Goal: Task Accomplishment & Management: Use online tool/utility

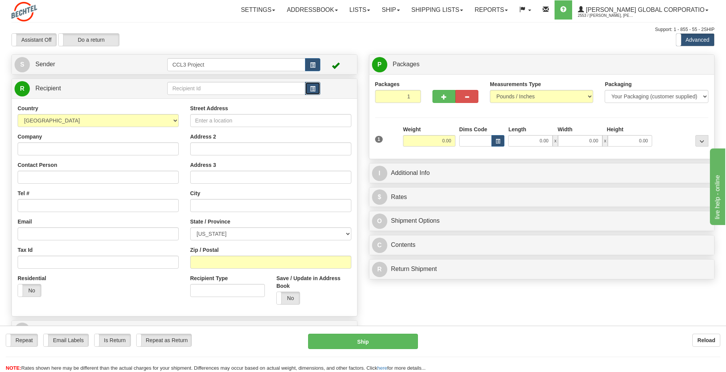
click at [309, 88] on button "button" at bounding box center [312, 88] width 15 height 13
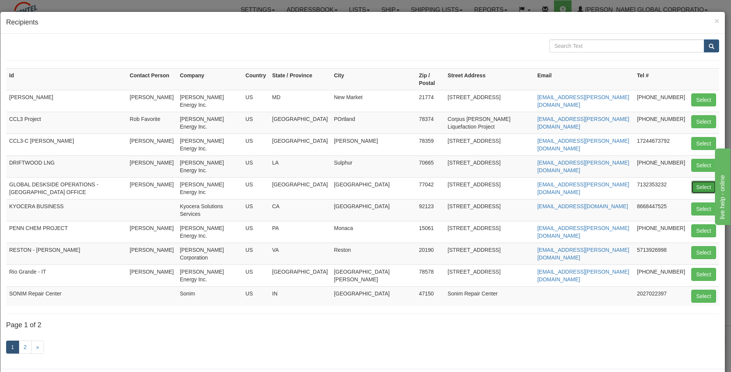
click at [696, 181] on button "Select" at bounding box center [704, 187] width 25 height 13
type input "GLOBAL DESKSIDE OPERATIONS - HOUSTON OFFICE"
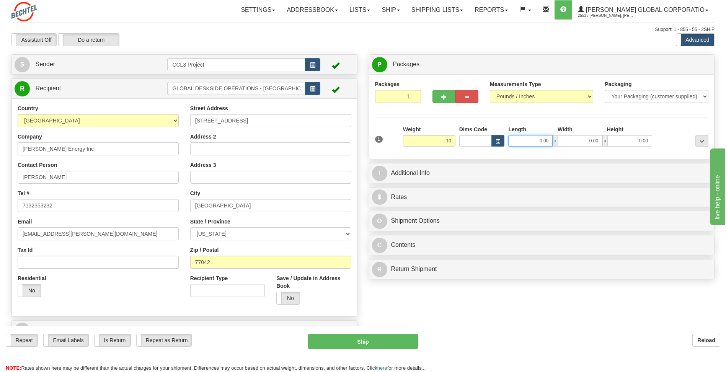
type input "10.00"
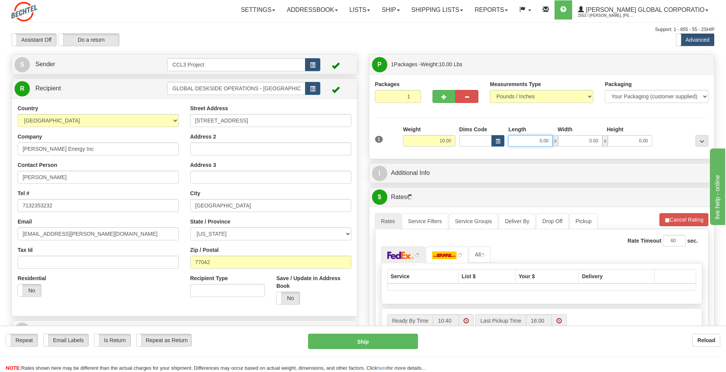
drag, startPoint x: 518, startPoint y: 140, endPoint x: 563, endPoint y: 145, distance: 46.2
click at [563, 145] on div "0.00 x 0.00 x 0.00" at bounding box center [580, 140] width 144 height 11
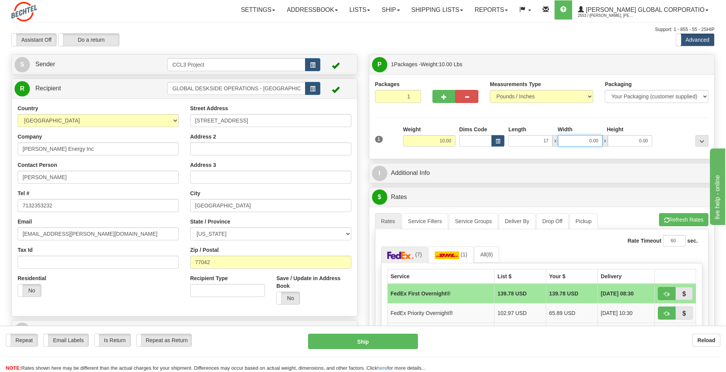
type input "17.00"
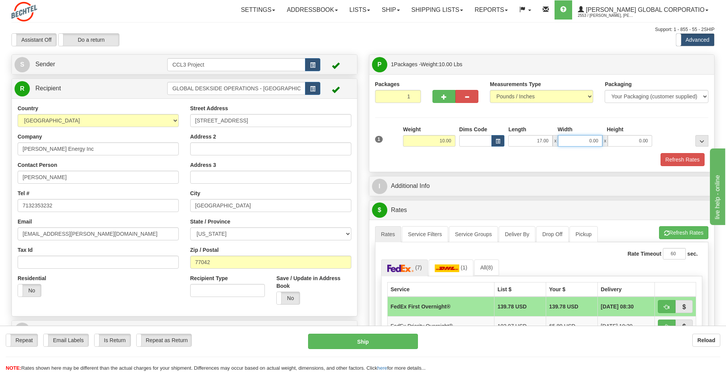
drag, startPoint x: 586, startPoint y: 140, endPoint x: 602, endPoint y: 142, distance: 15.8
click at [602, 142] on input "0.00" at bounding box center [580, 140] width 44 height 11
type input "12.00"
drag, startPoint x: 639, startPoint y: 139, endPoint x: 666, endPoint y: 138, distance: 27.2
click at [666, 138] on div "1 Weight 10.00 Dims Code x x" at bounding box center [541, 138] width 337 height 27
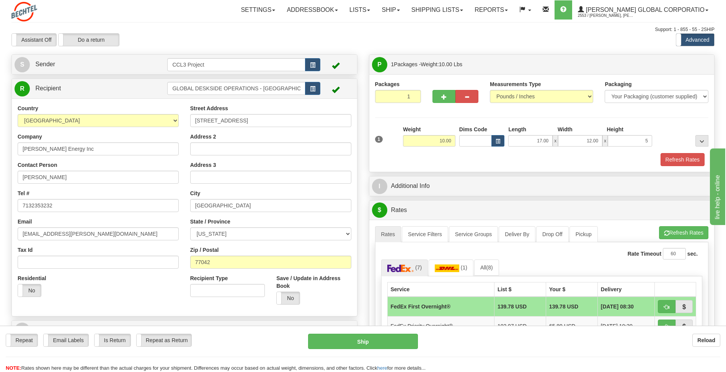
type input "5.00"
click at [678, 124] on div "Packages 1 1 Measurements Type" at bounding box center [542, 123] width 334 height 86
click at [676, 156] on button "Refresh Rates" at bounding box center [682, 159] width 44 height 13
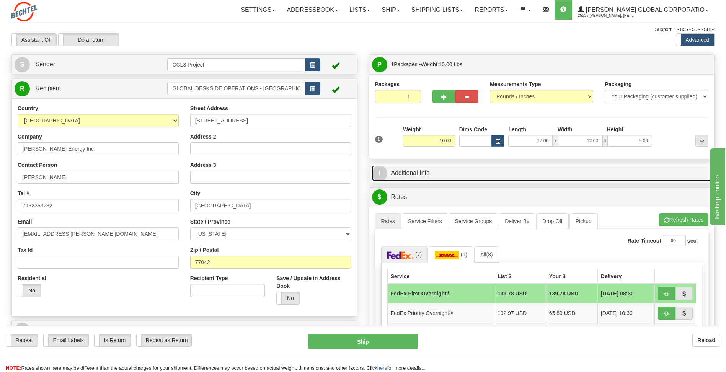
click at [386, 177] on span "I" at bounding box center [379, 173] width 15 height 15
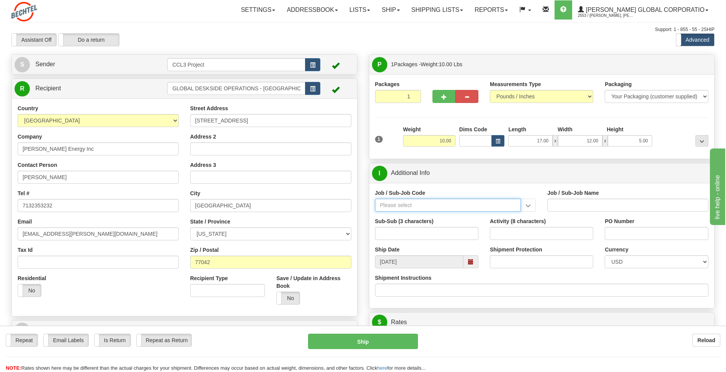
click at [402, 204] on input "Job / Sub-Job Code" at bounding box center [448, 205] width 146 height 13
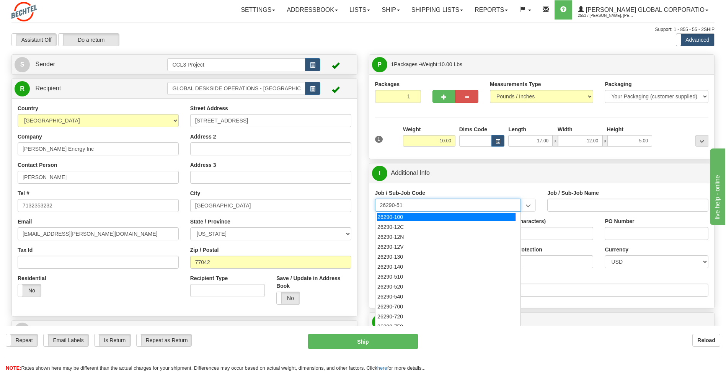
type input "26290-510"
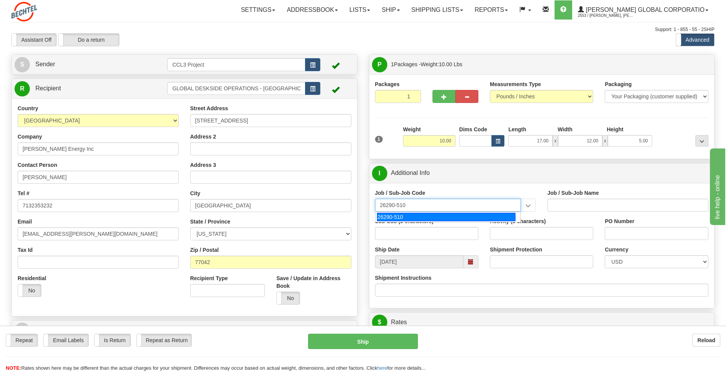
click at [398, 219] on div "26290-510" at bounding box center [446, 217] width 138 height 8
type input "CORPUS CHRISTI LIQUEFACTION STAGE 3 EPC - CONSTRU"
type input "26290-510"
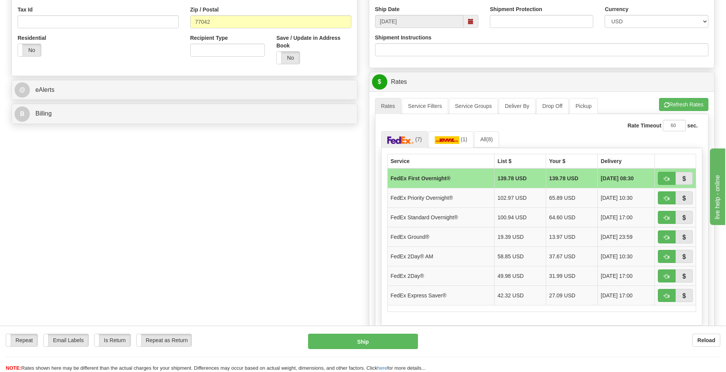
scroll to position [191, 0]
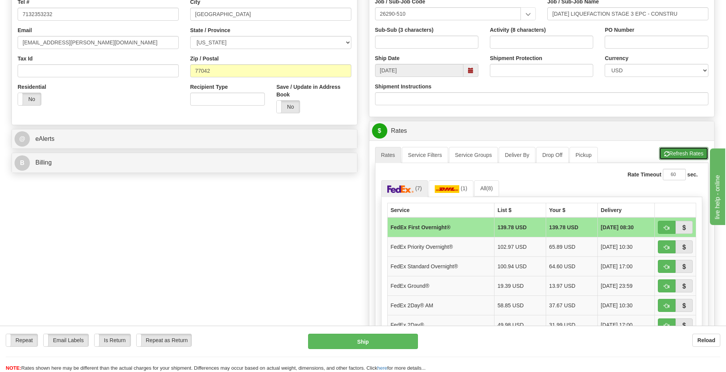
click at [681, 156] on button "Refresh Rates" at bounding box center [683, 153] width 49 height 13
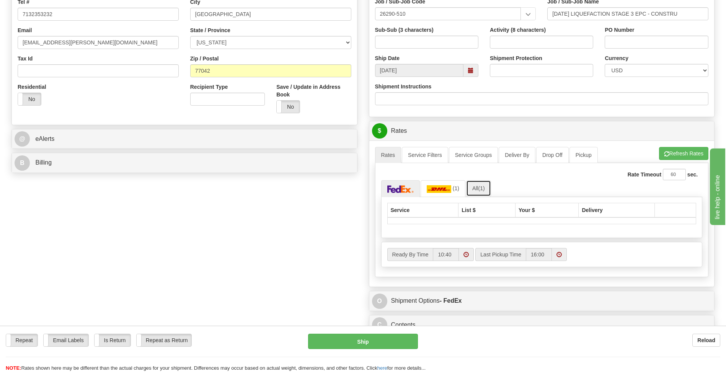
click at [481, 186] on span "(1)" at bounding box center [481, 188] width 7 height 6
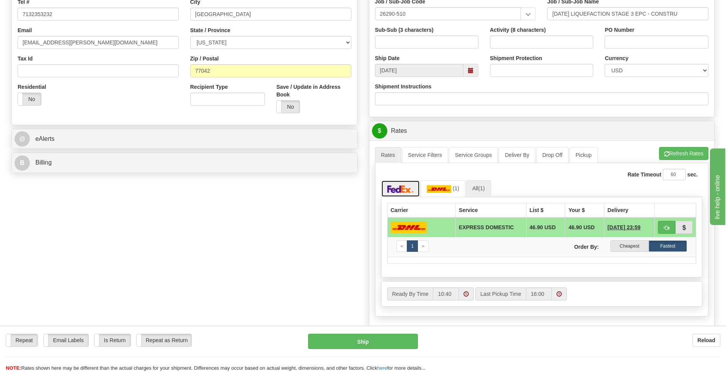
click at [401, 188] on img at bounding box center [400, 189] width 27 height 8
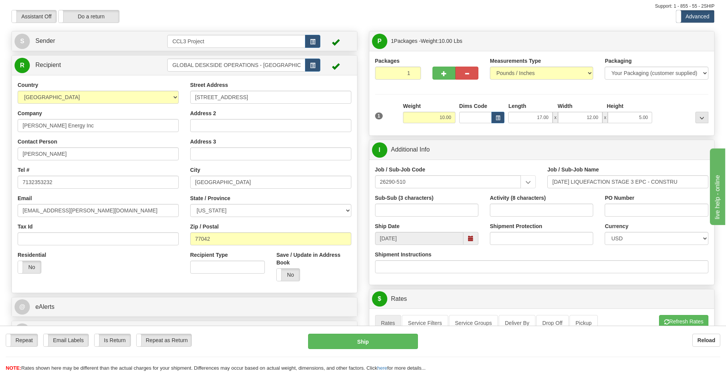
scroll to position [0, 0]
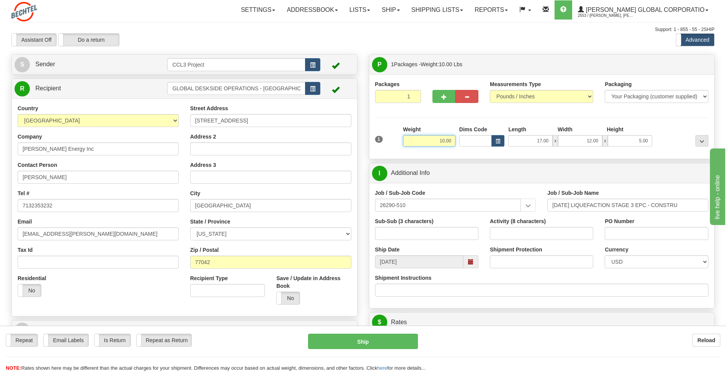
drag, startPoint x: 428, startPoint y: 142, endPoint x: 459, endPoint y: 143, distance: 31.4
click at [459, 143] on div "1 Weight 10.00 Dims Code x x" at bounding box center [541, 138] width 337 height 27
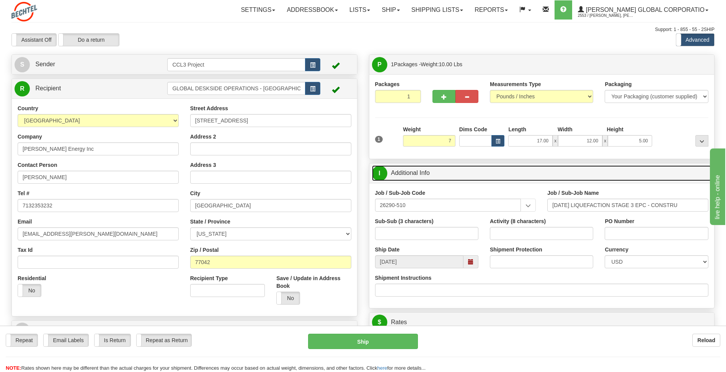
type input "7.00"
click at [490, 167] on link "I Additional Info" at bounding box center [542, 173] width 340 height 16
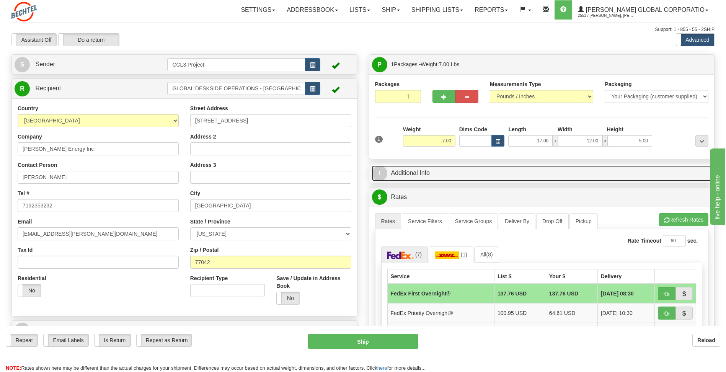
scroll to position [38, 0]
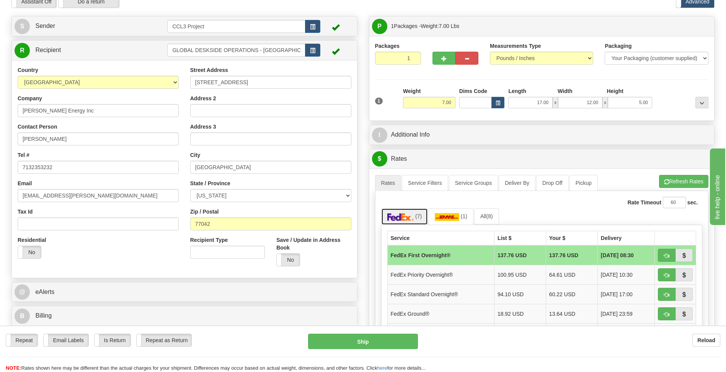
click at [402, 216] on img at bounding box center [400, 217] width 27 height 8
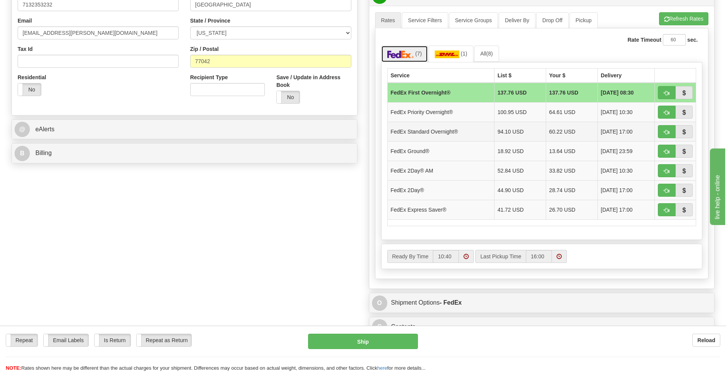
scroll to position [230, 0]
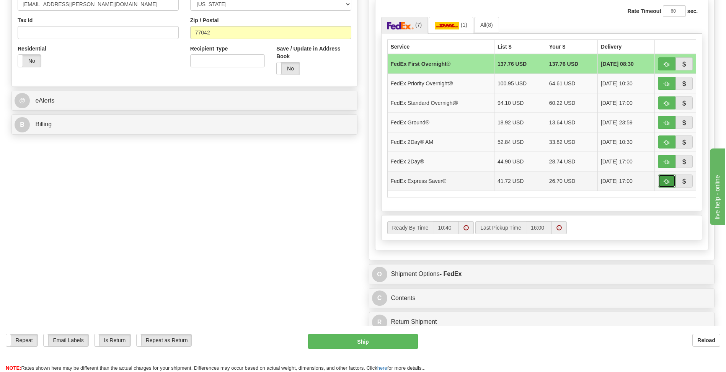
click at [661, 180] on button "button" at bounding box center [667, 180] width 18 height 13
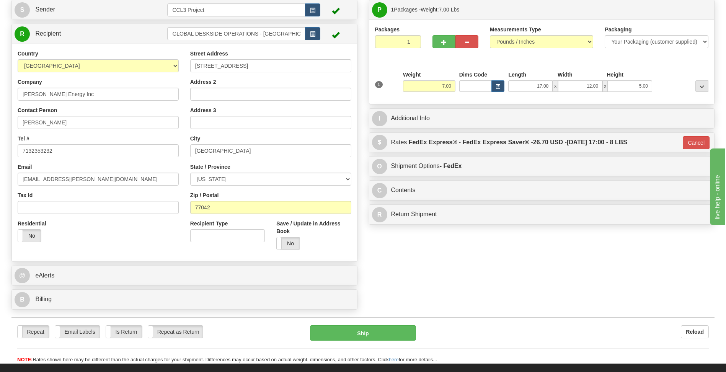
scroll to position [52, 0]
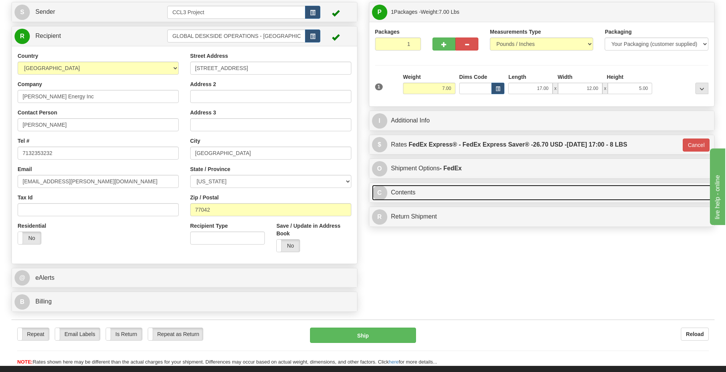
click at [383, 194] on span "C" at bounding box center [379, 192] width 15 height 15
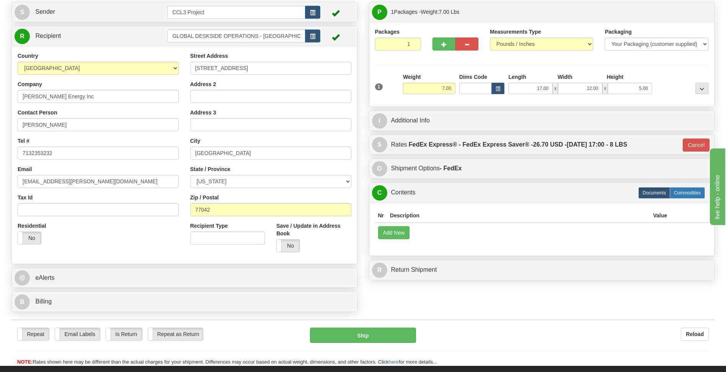
click at [678, 195] on label "Commodities" at bounding box center [686, 192] width 35 height 11
type input "20"
radio input "true"
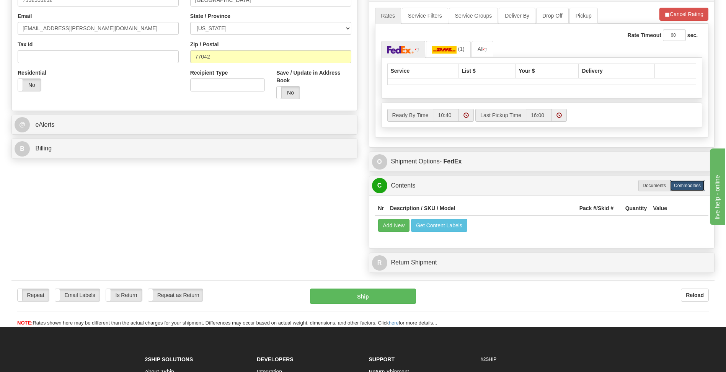
scroll to position [244, 0]
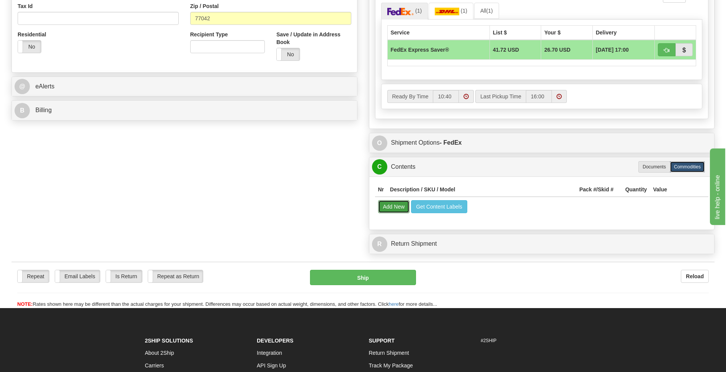
click at [386, 207] on button "Add New" at bounding box center [394, 206] width 32 height 13
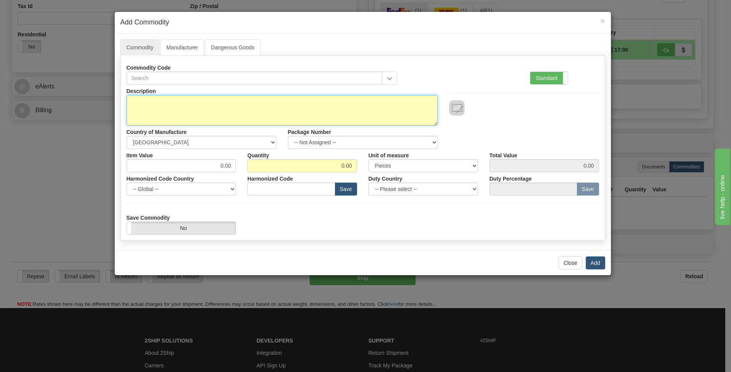
click at [154, 107] on textarea "Description" at bounding box center [282, 110] width 311 height 31
type textarea "Dell laptop"
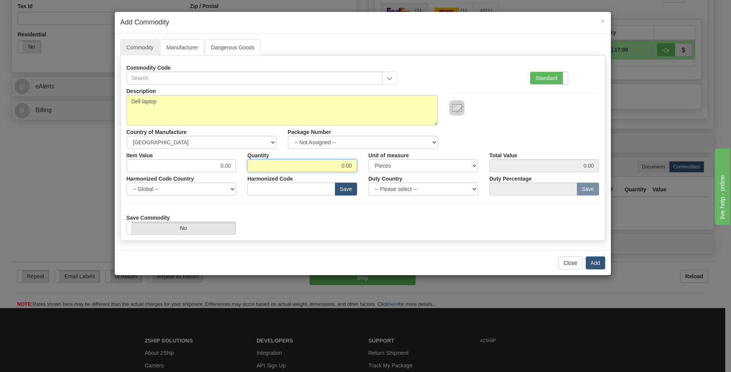
drag, startPoint x: 300, startPoint y: 167, endPoint x: 365, endPoint y: 166, distance: 65.1
click at [365, 166] on div "Item Value 0.00 Quantity 0.00 Unit of measure 3 Thousand Square Inches Adjustme…" at bounding box center [363, 160] width 484 height 23
type input "1"
drag, startPoint x: 205, startPoint y: 169, endPoint x: 246, endPoint y: 171, distance: 40.6
click at [246, 171] on div "Item Value 0.00 Quantity 1 Unit of measure 3 Thousand Square Inches Adjustments…" at bounding box center [363, 160] width 484 height 23
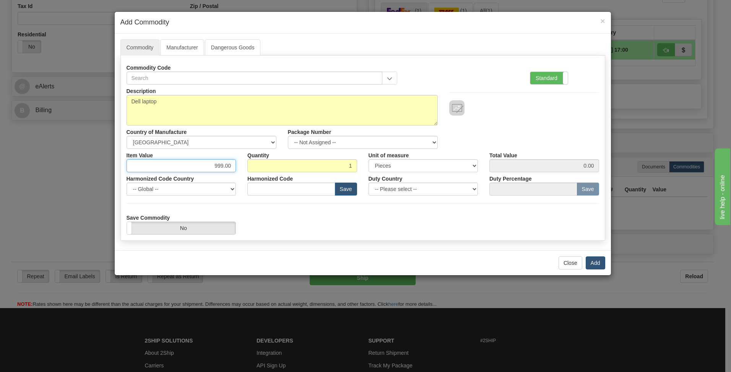
type input "999.00"
click at [598, 259] on button "Add" at bounding box center [596, 262] width 20 height 13
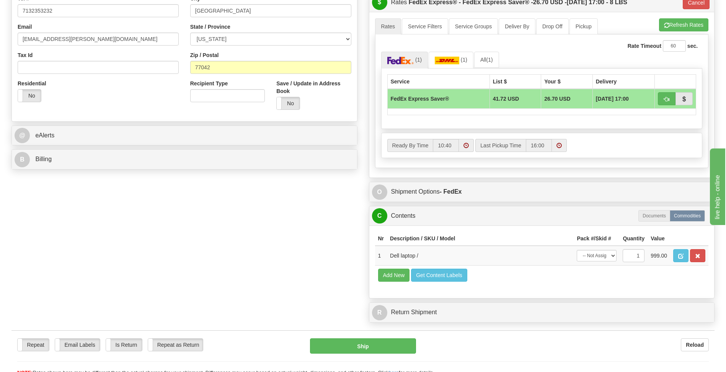
scroll to position [167, 0]
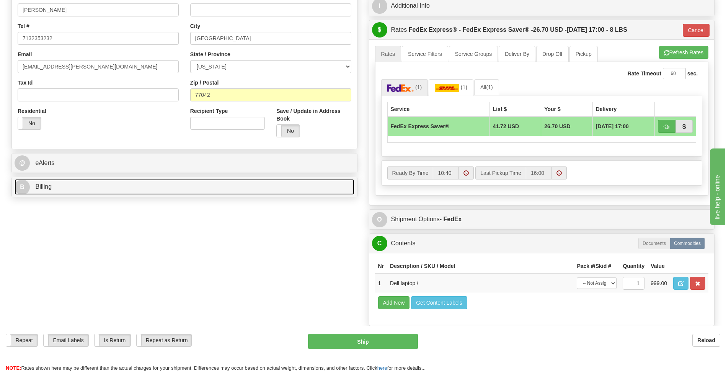
click at [43, 188] on span "Billing" at bounding box center [43, 186] width 16 height 7
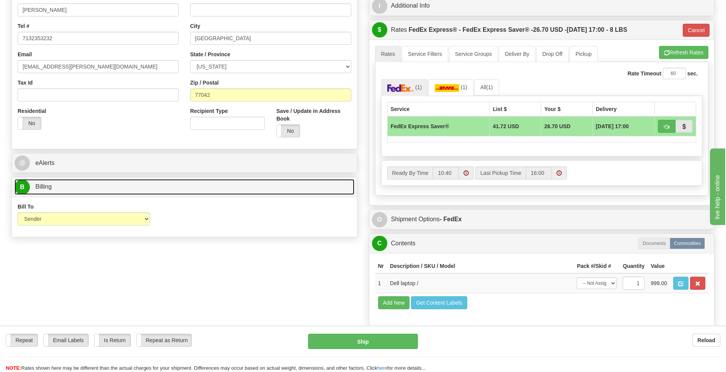
click at [43, 188] on span "Billing" at bounding box center [43, 186] width 16 height 7
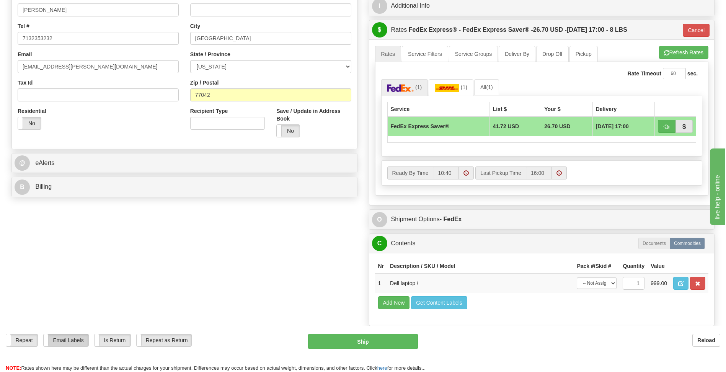
click at [59, 338] on label "Email Labels" at bounding box center [66, 340] width 45 height 12
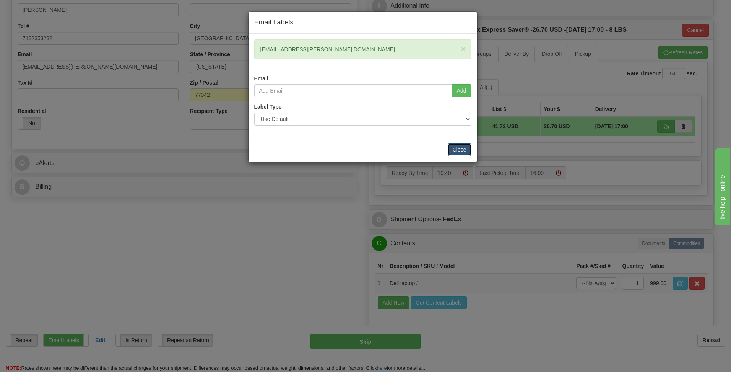
click at [456, 150] on button "Close" at bounding box center [460, 149] width 24 height 13
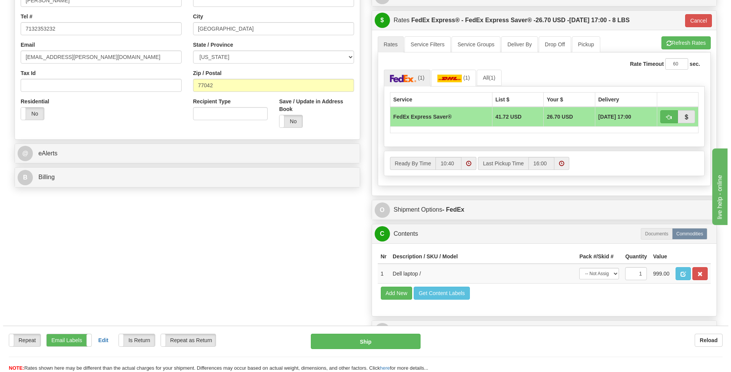
scroll to position [268, 0]
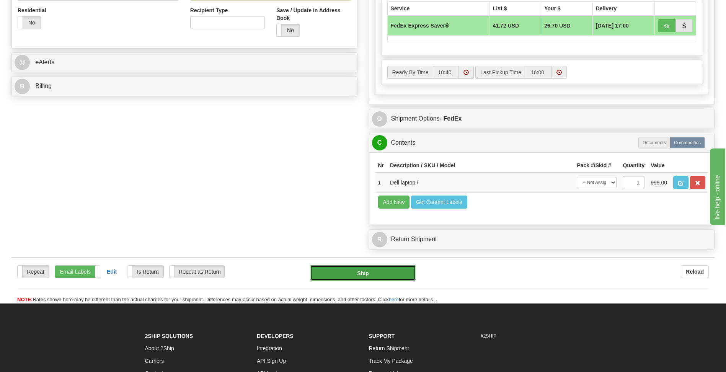
click at [364, 273] on button "Ship" at bounding box center [363, 272] width 106 height 15
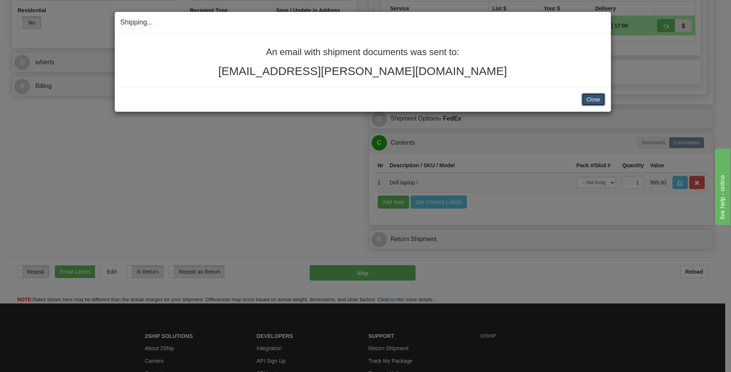
click at [592, 99] on button "Close" at bounding box center [594, 99] width 24 height 13
